Goal: Information Seeking & Learning: Learn about a topic

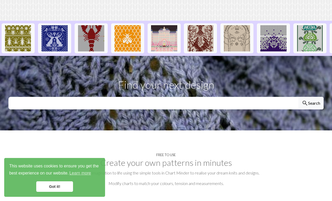
scroll to position [145, 0]
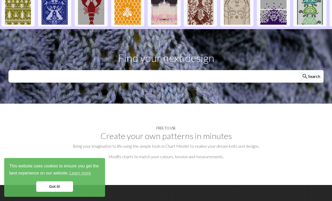
click at [59, 190] on link "Got it!" at bounding box center [54, 187] width 37 height 11
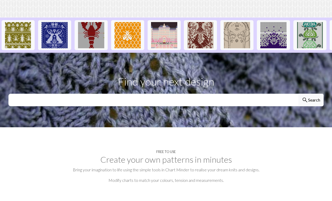
scroll to position [118, 0]
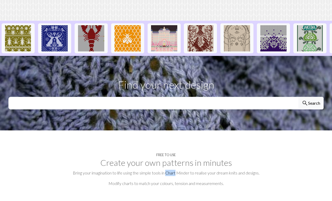
drag, startPoint x: 166, startPoint y: 158, endPoint x: 176, endPoint y: 158, distance: 10.3
click at [176, 170] on p "Bring your imagination to life using the simple tools in Chart Minder to realis…" at bounding box center [165, 173] width 315 height 6
click at [92, 131] on section "Free to use Create your own patterns in minutes Bring your imagination to life …" at bounding box center [166, 171] width 332 height 81
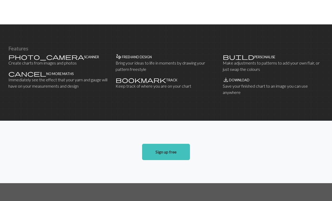
scroll to position [333, 0]
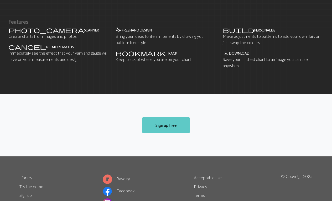
click at [165, 117] on link "Sign up free" at bounding box center [166, 125] width 48 height 16
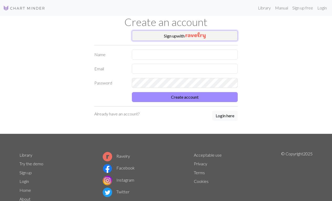
click at [169, 37] on button "Sign up with" at bounding box center [185, 35] width 106 height 11
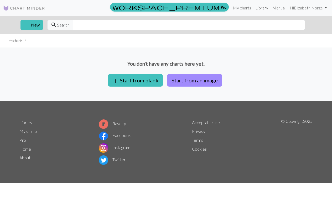
click at [260, 9] on link "Library" at bounding box center [261, 8] width 17 height 11
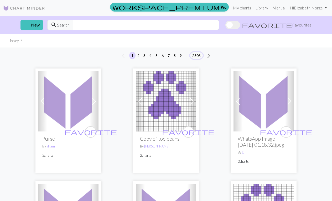
click at [196, 55] on button "2503" at bounding box center [196, 56] width 13 height 8
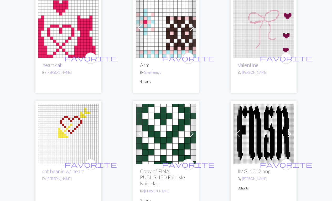
scroll to position [1501, 0]
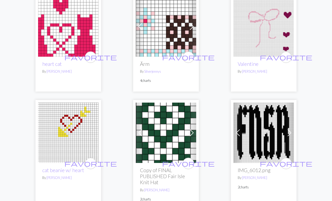
click at [167, 33] on img at bounding box center [166, 26] width 60 height 60
